Goal: Answer question/provide support

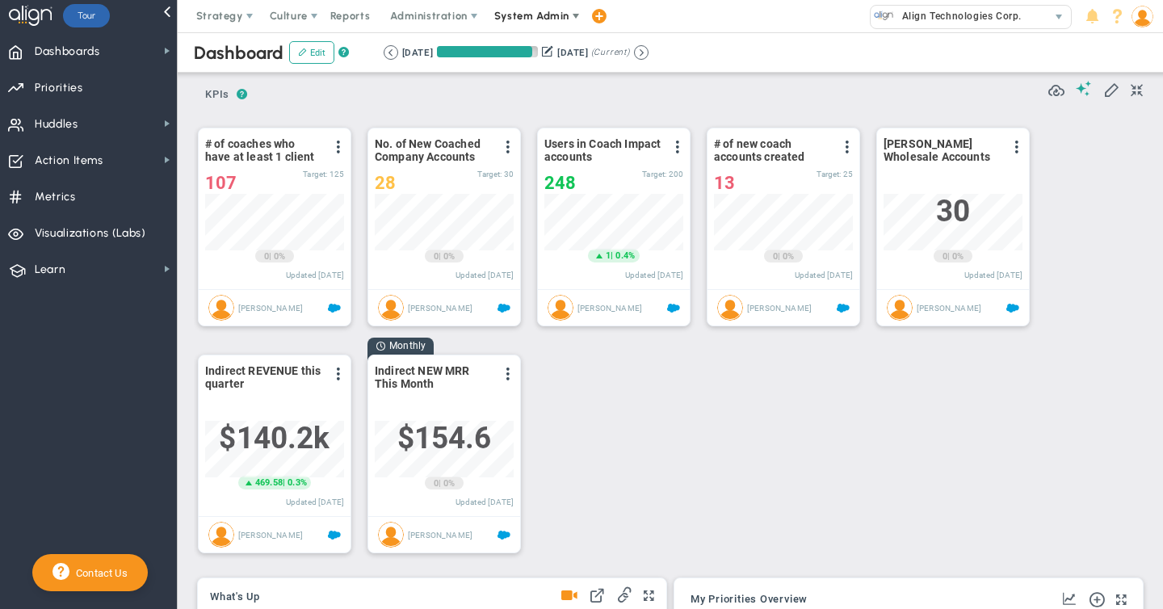
click at [536, 11] on span "System Admin" at bounding box center [531, 16] width 75 height 12
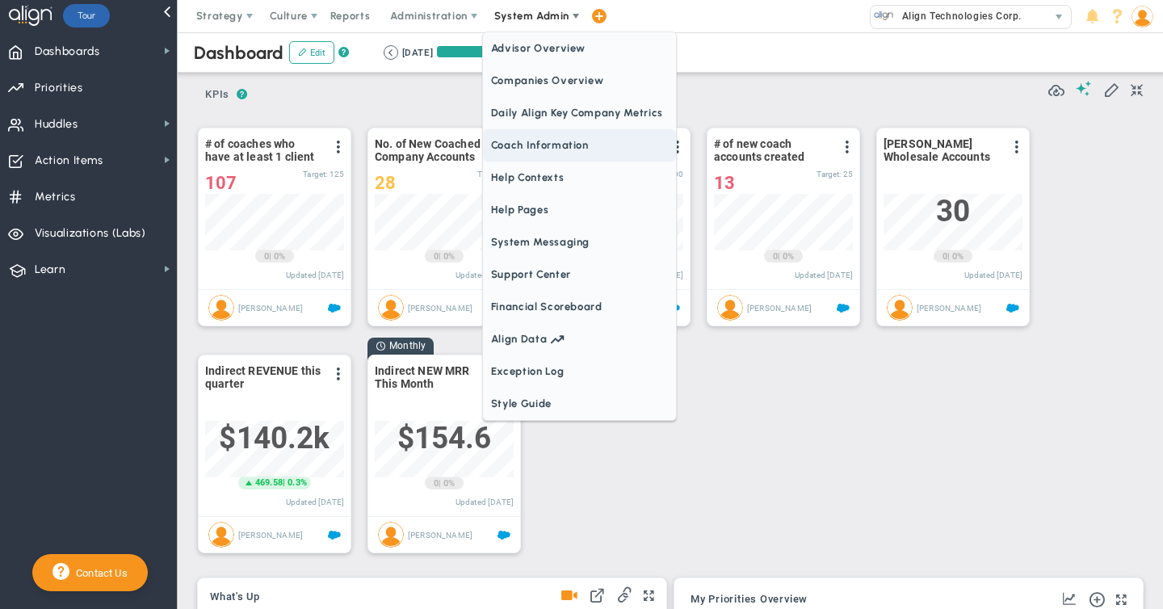
click at [526, 146] on span "Coach Information" at bounding box center [579, 145] width 193 height 32
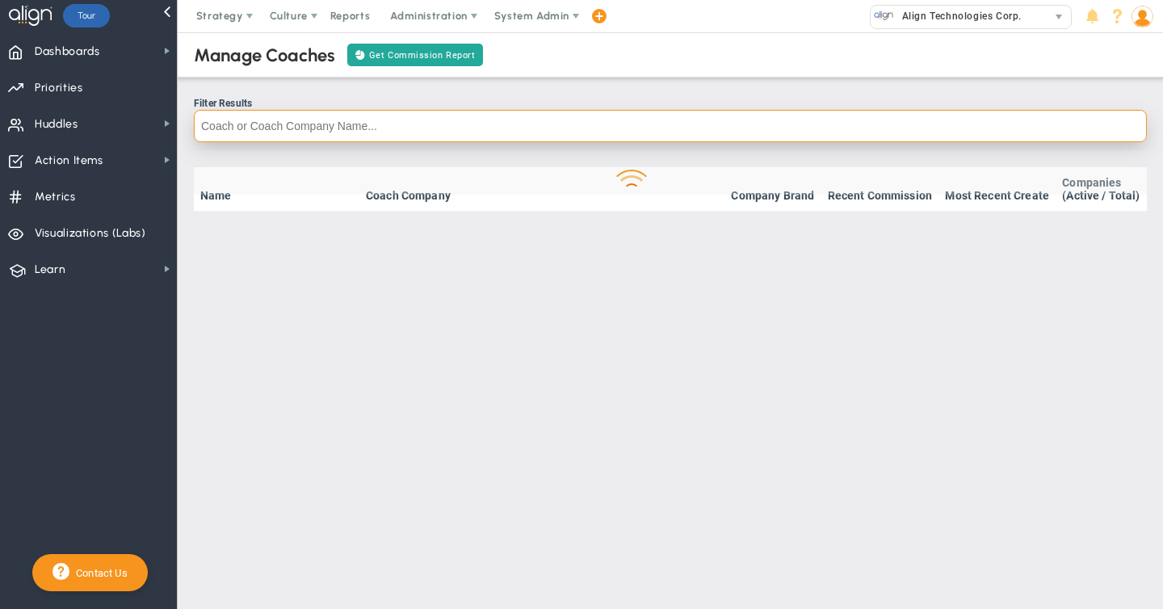
click at [242, 123] on input "text" at bounding box center [670, 126] width 953 height 32
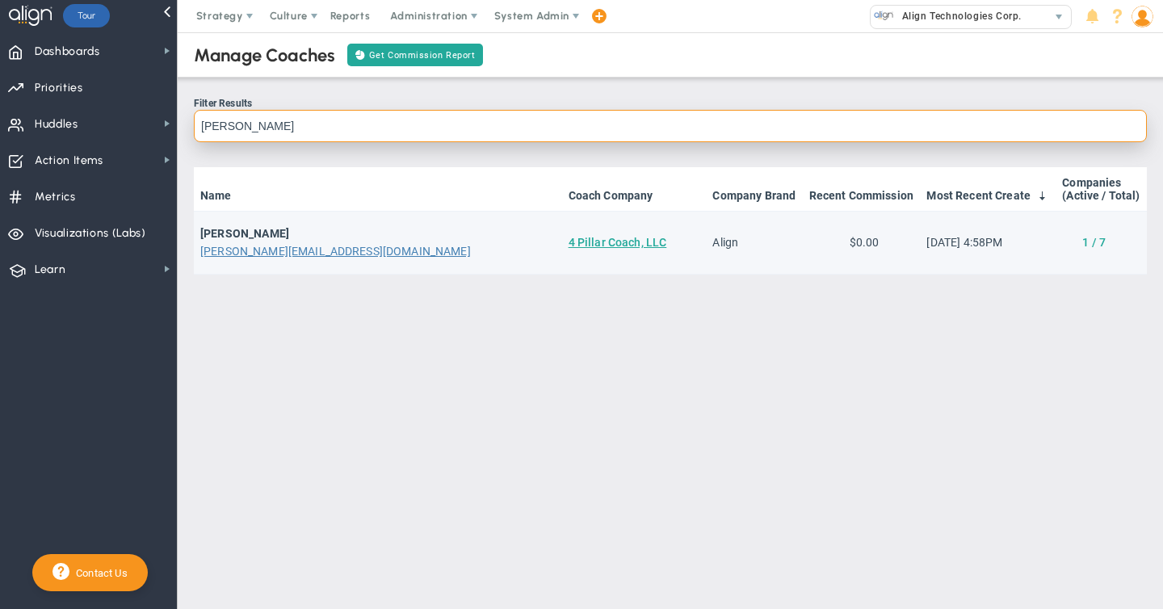
type input "[PERSON_NAME]"
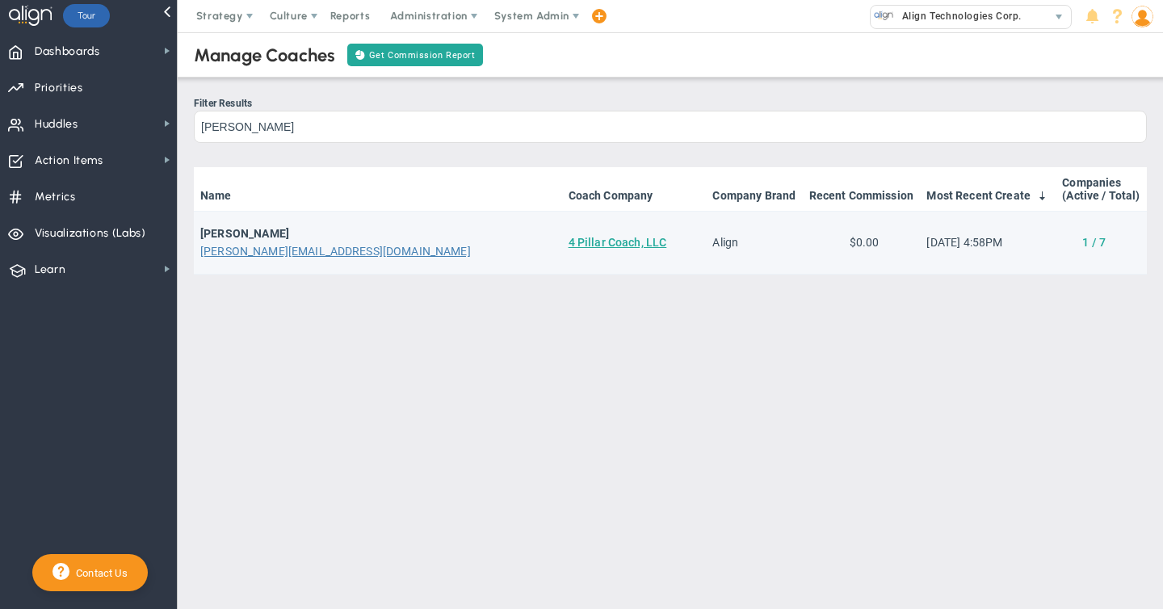
click at [1097, 240] on link "1 / 7" at bounding box center [1093, 242] width 23 height 13
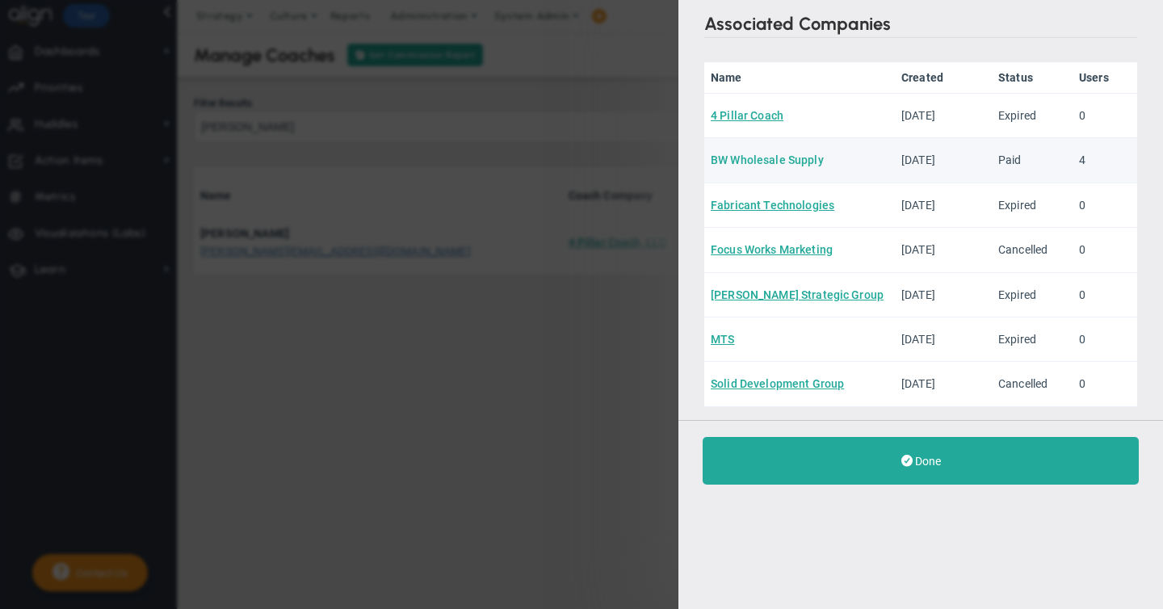
click at [758, 157] on link "BW Wholesale Supply" at bounding box center [767, 159] width 113 height 13
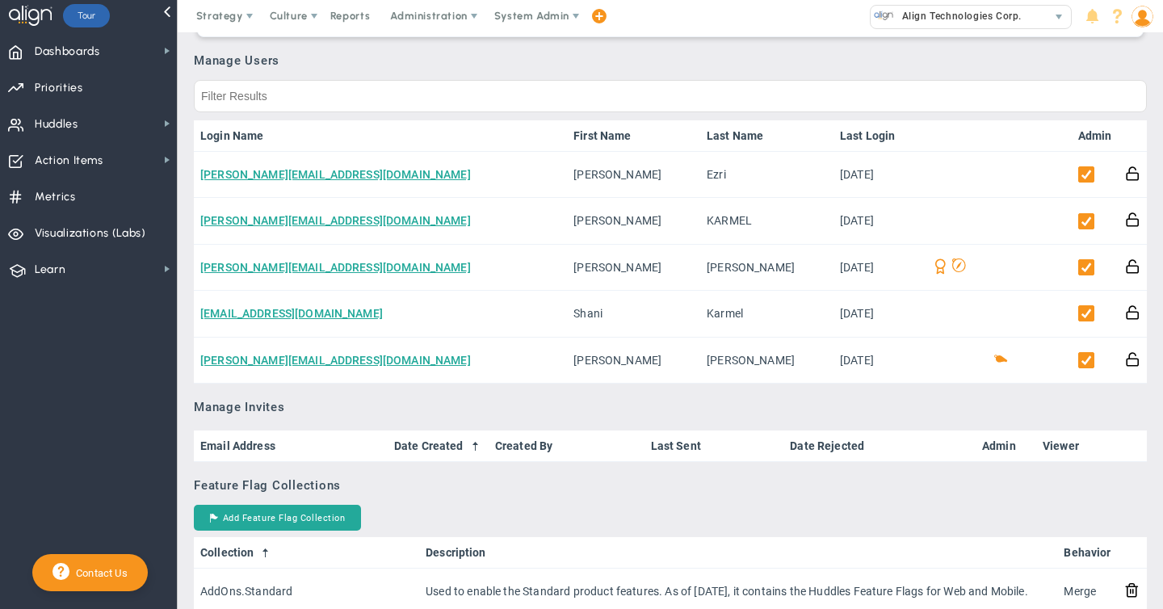
scroll to position [914, 0]
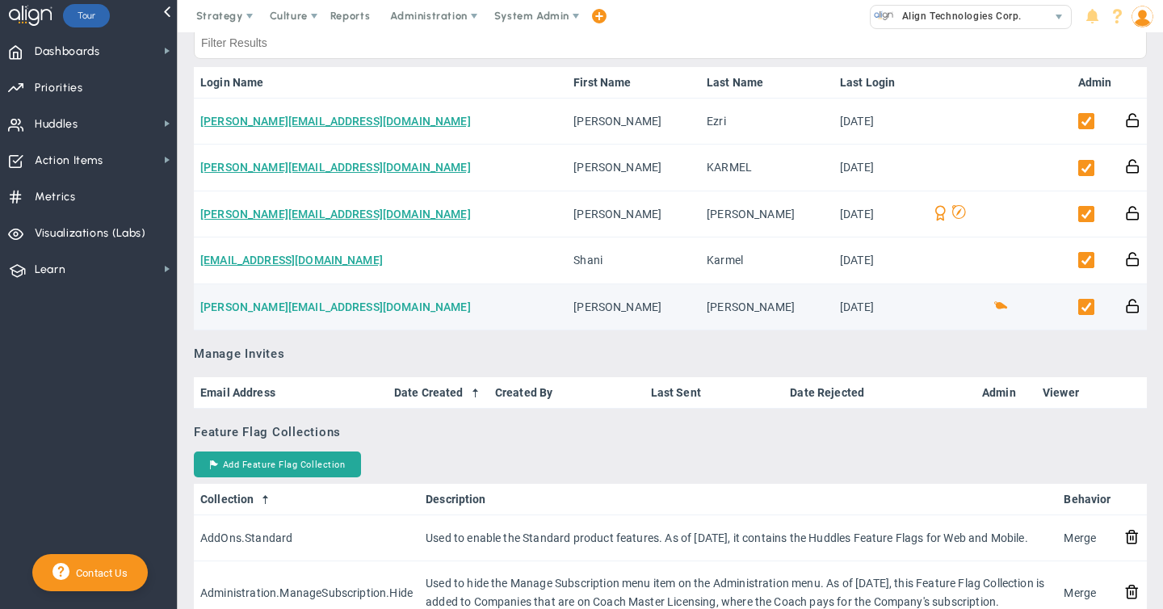
click at [283, 311] on link "[PERSON_NAME][EMAIL_ADDRESS][DOMAIN_NAME]" at bounding box center [335, 306] width 271 height 13
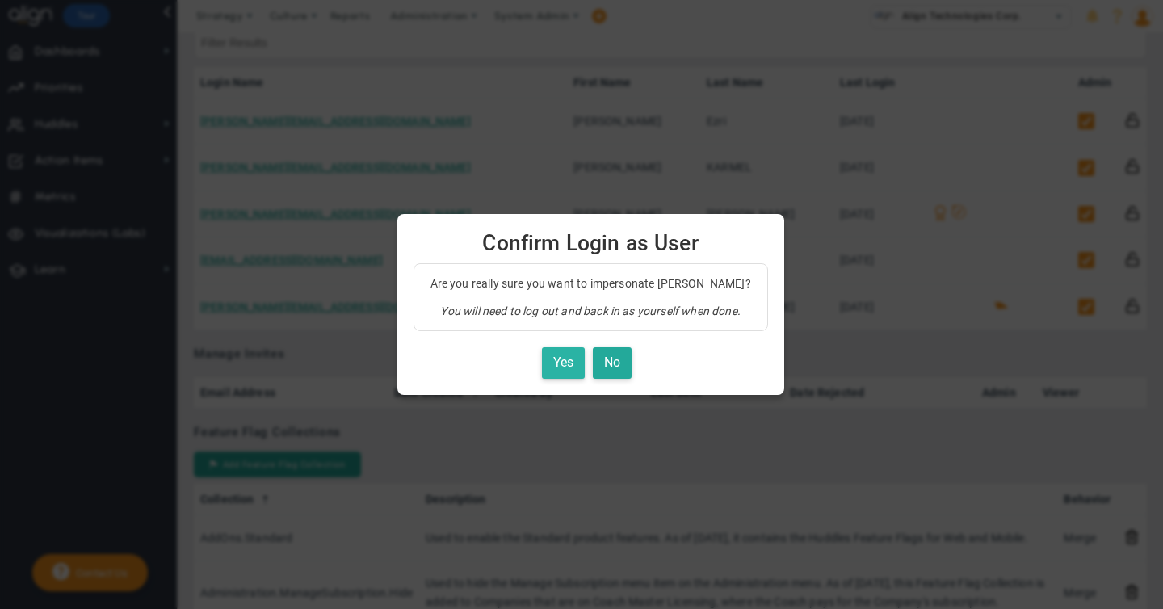
click at [552, 355] on button "Yes" at bounding box center [563, 363] width 43 height 32
